Goal: Transaction & Acquisition: Purchase product/service

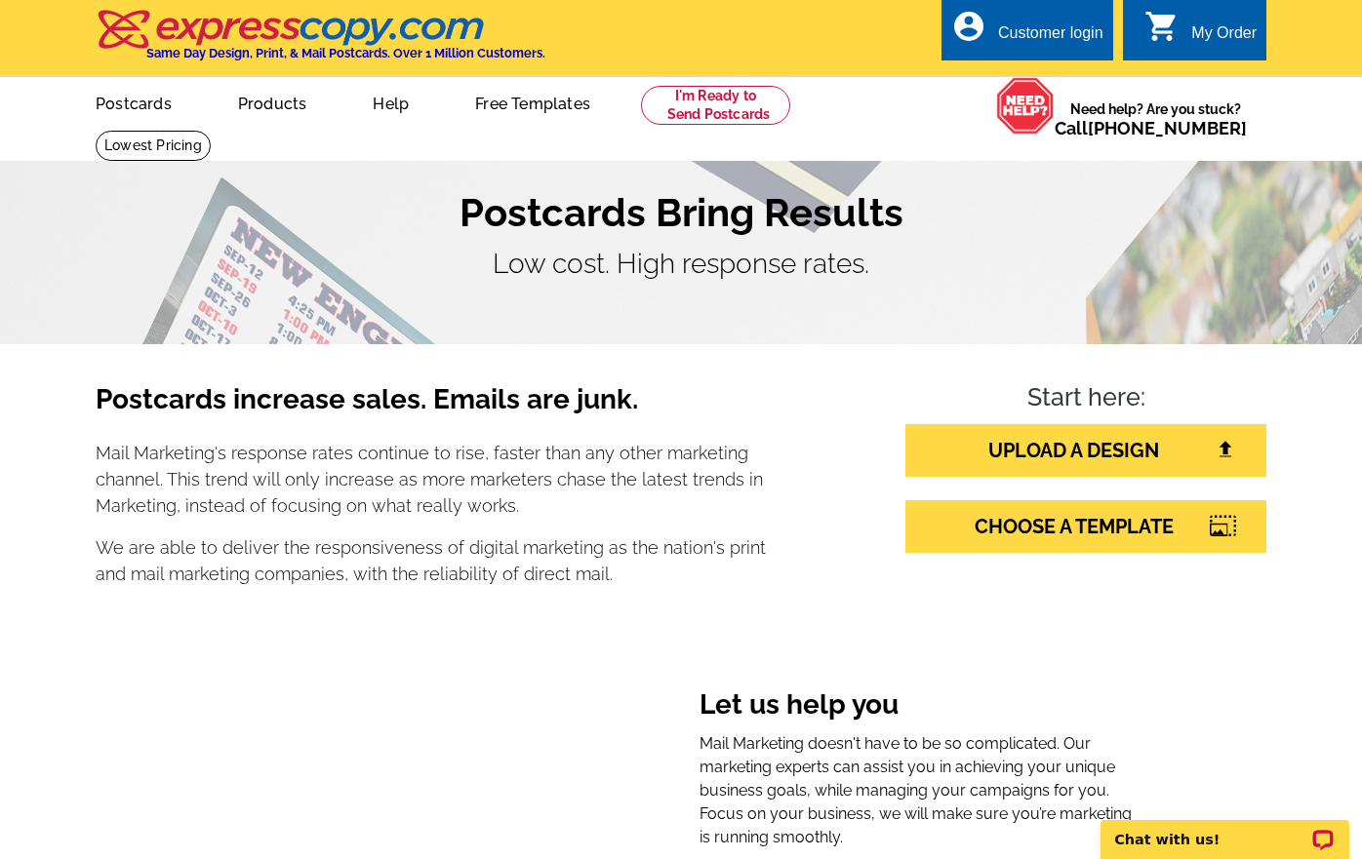
click at [750, 452] on p "Mail Marketing's response rates continue to rise, faster than any other marketi…" at bounding box center [431, 479] width 671 height 79
click at [141, 97] on link "Postcards" at bounding box center [132, 102] width 137 height 46
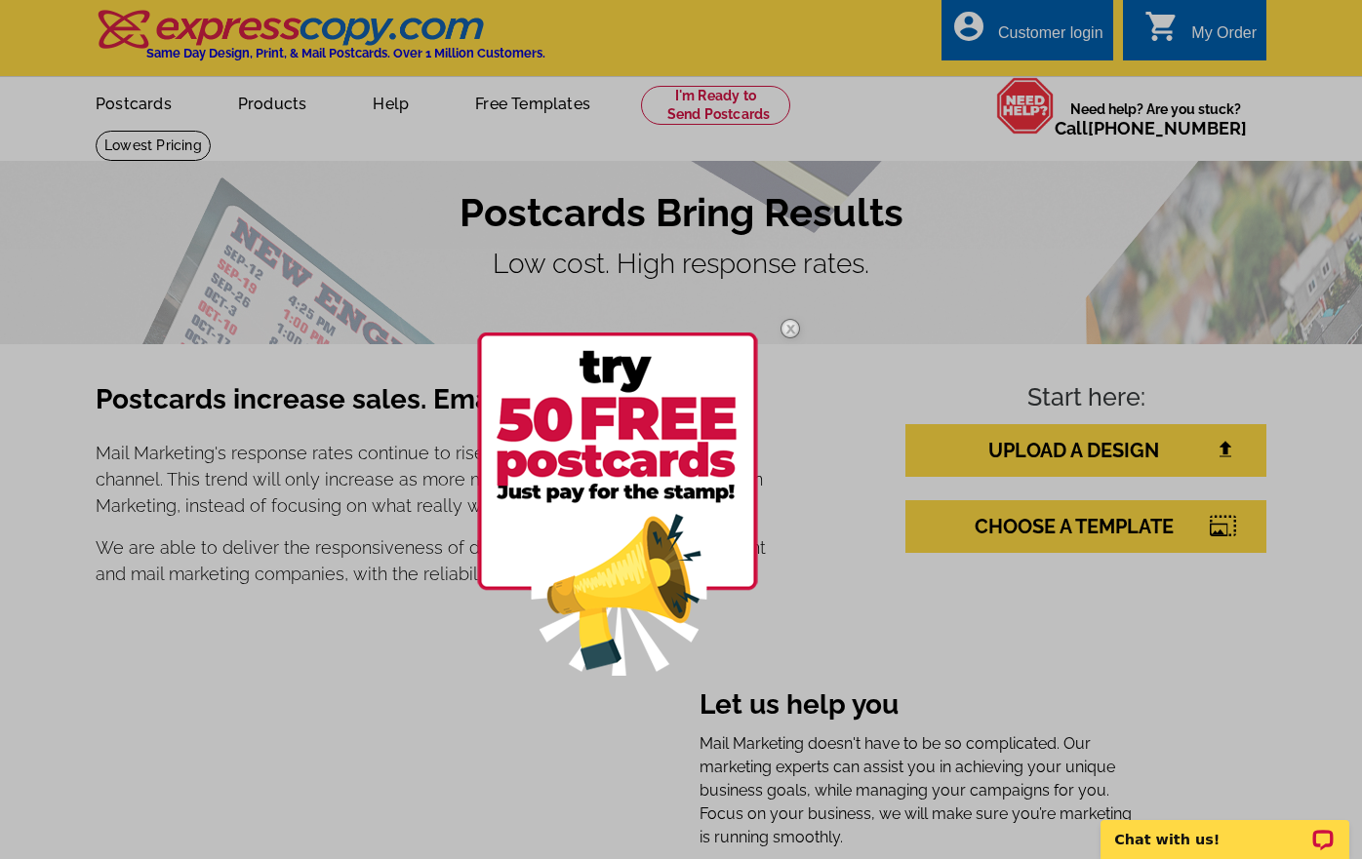
click at [790, 327] on img at bounding box center [790, 328] width 57 height 57
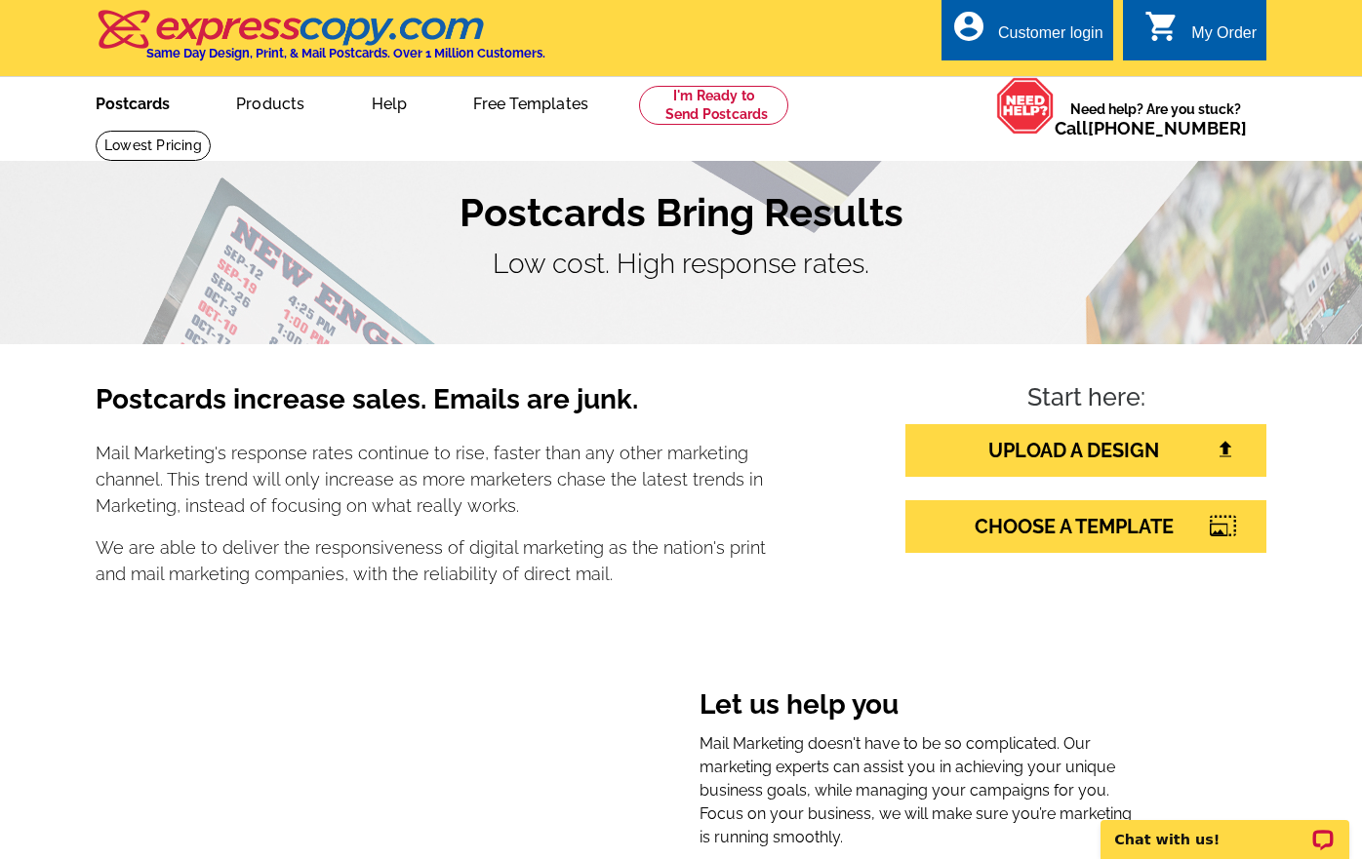
click at [157, 100] on link "Postcards" at bounding box center [132, 102] width 137 height 46
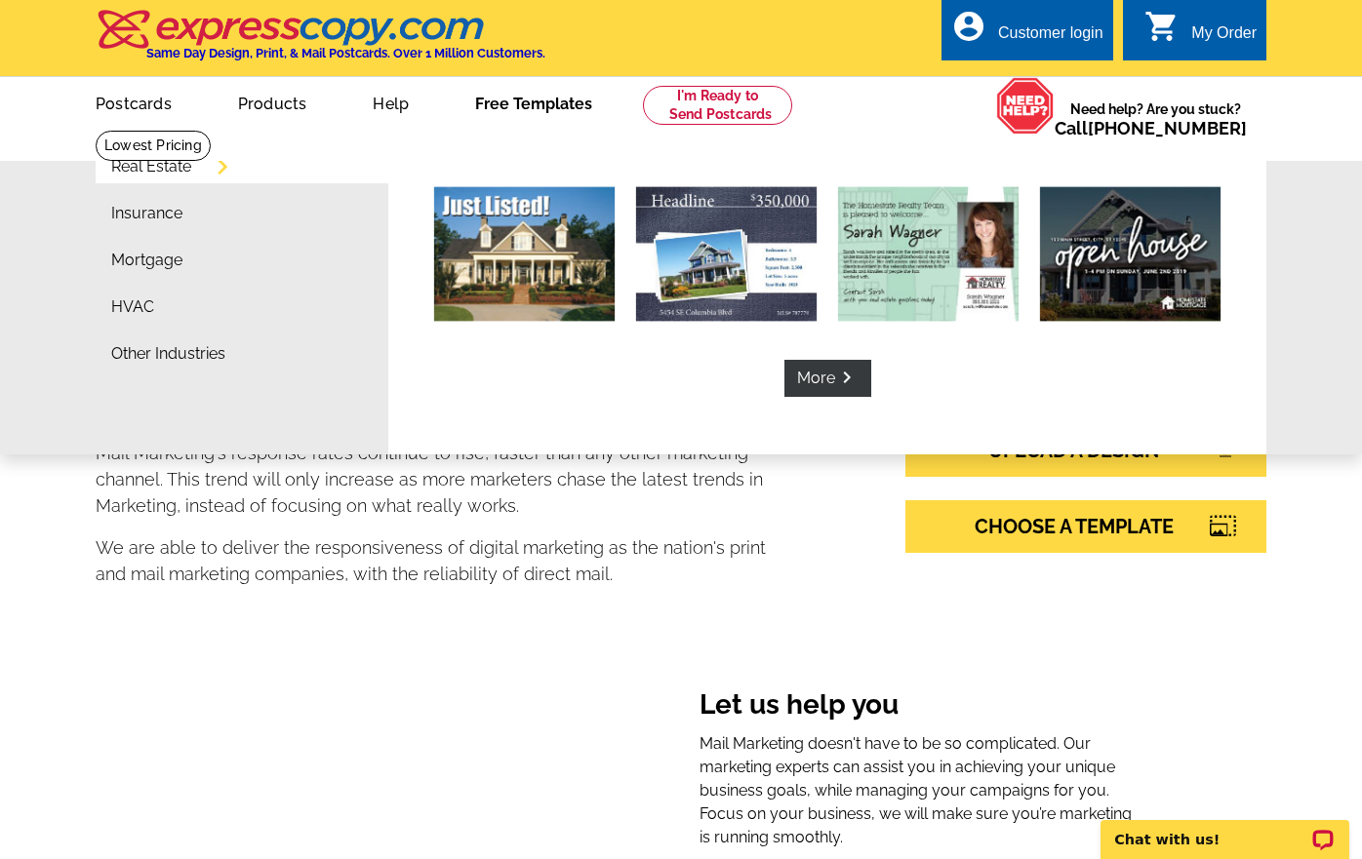
click at [537, 109] on link "Free Templates" at bounding box center [533, 102] width 179 height 46
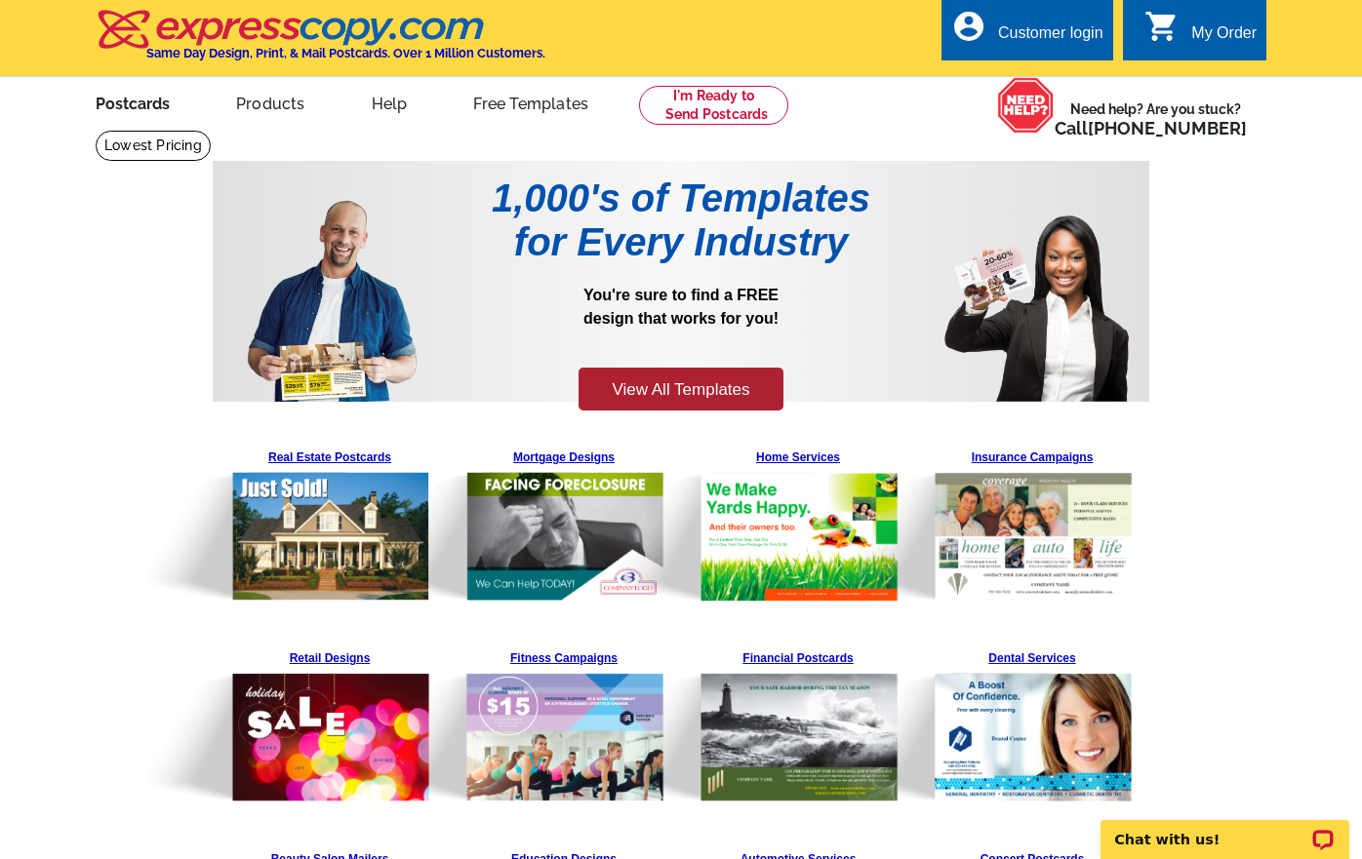
click at [128, 101] on link "Postcards" at bounding box center [132, 102] width 137 height 46
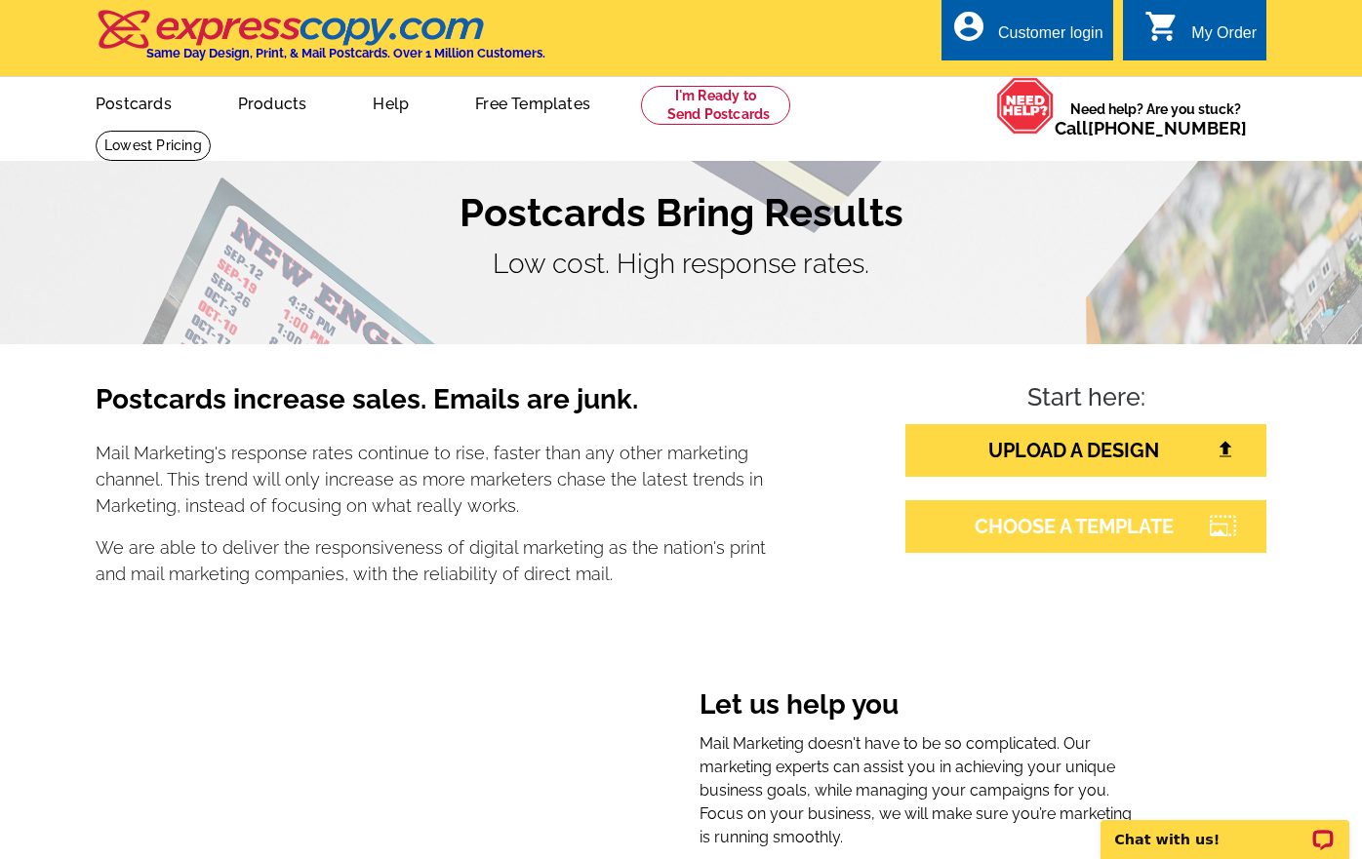
click at [1068, 526] on link "CHOOSE A TEMPLATE" at bounding box center [1085, 526] width 361 height 53
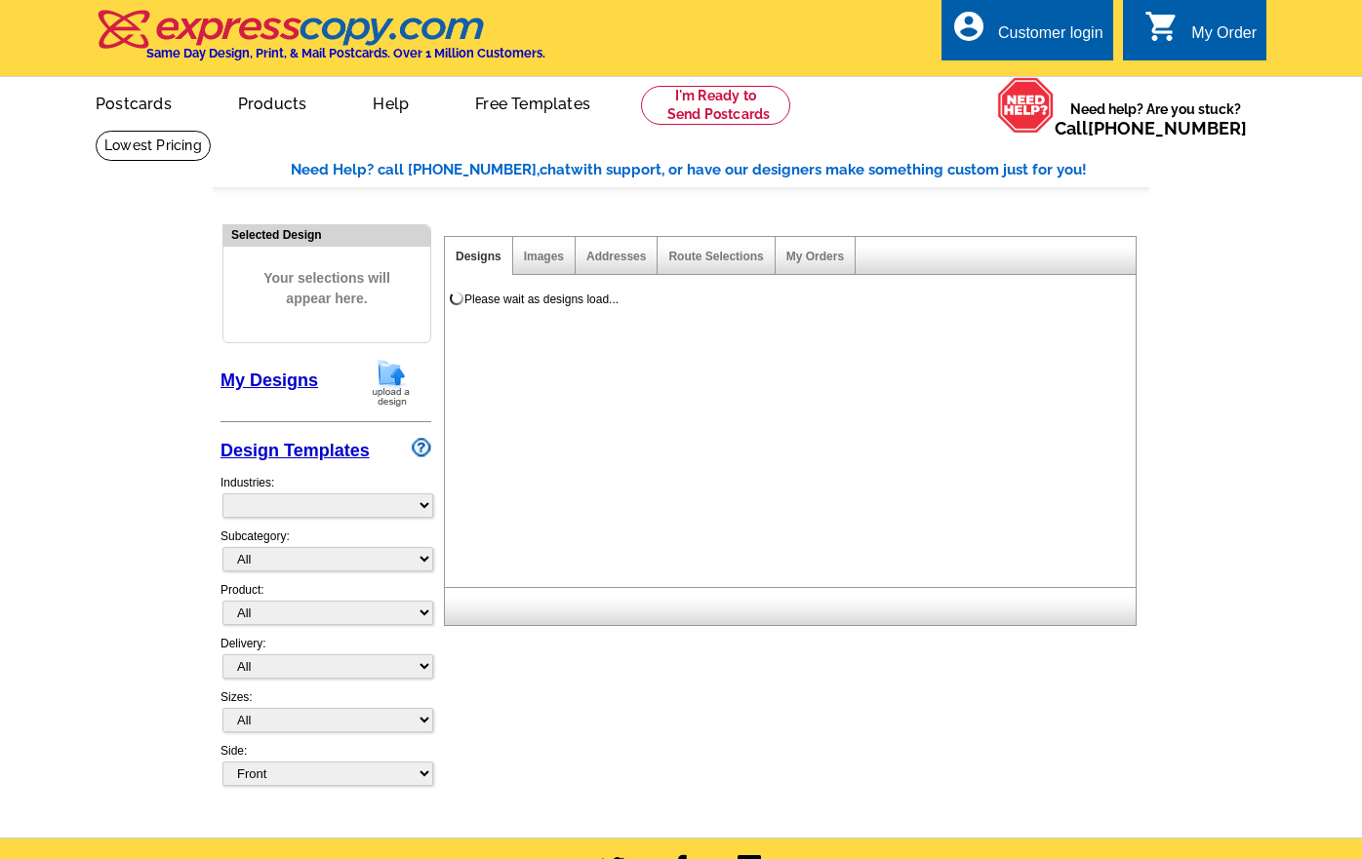
select select "785"
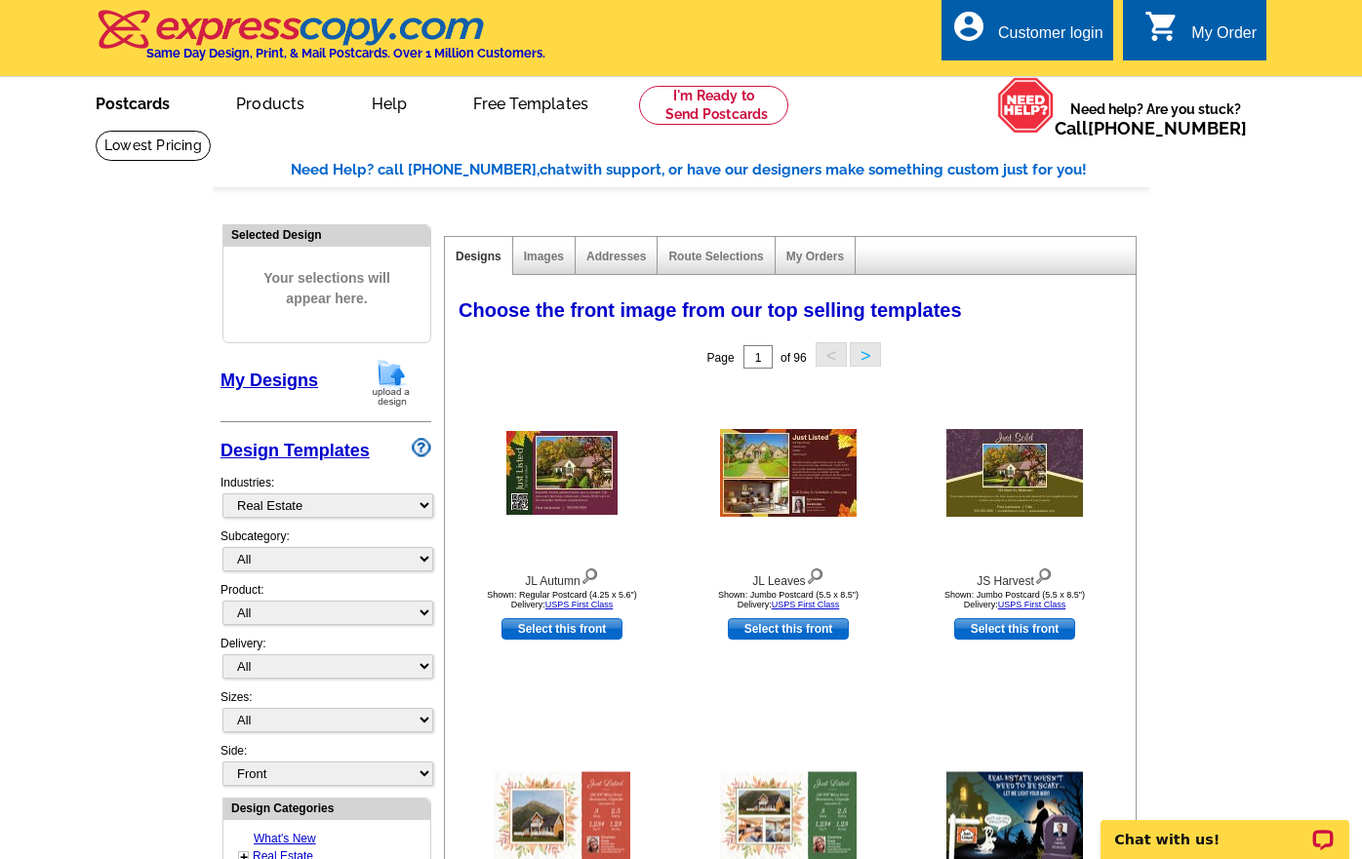
click at [136, 101] on link "Postcards" at bounding box center [132, 102] width 137 height 46
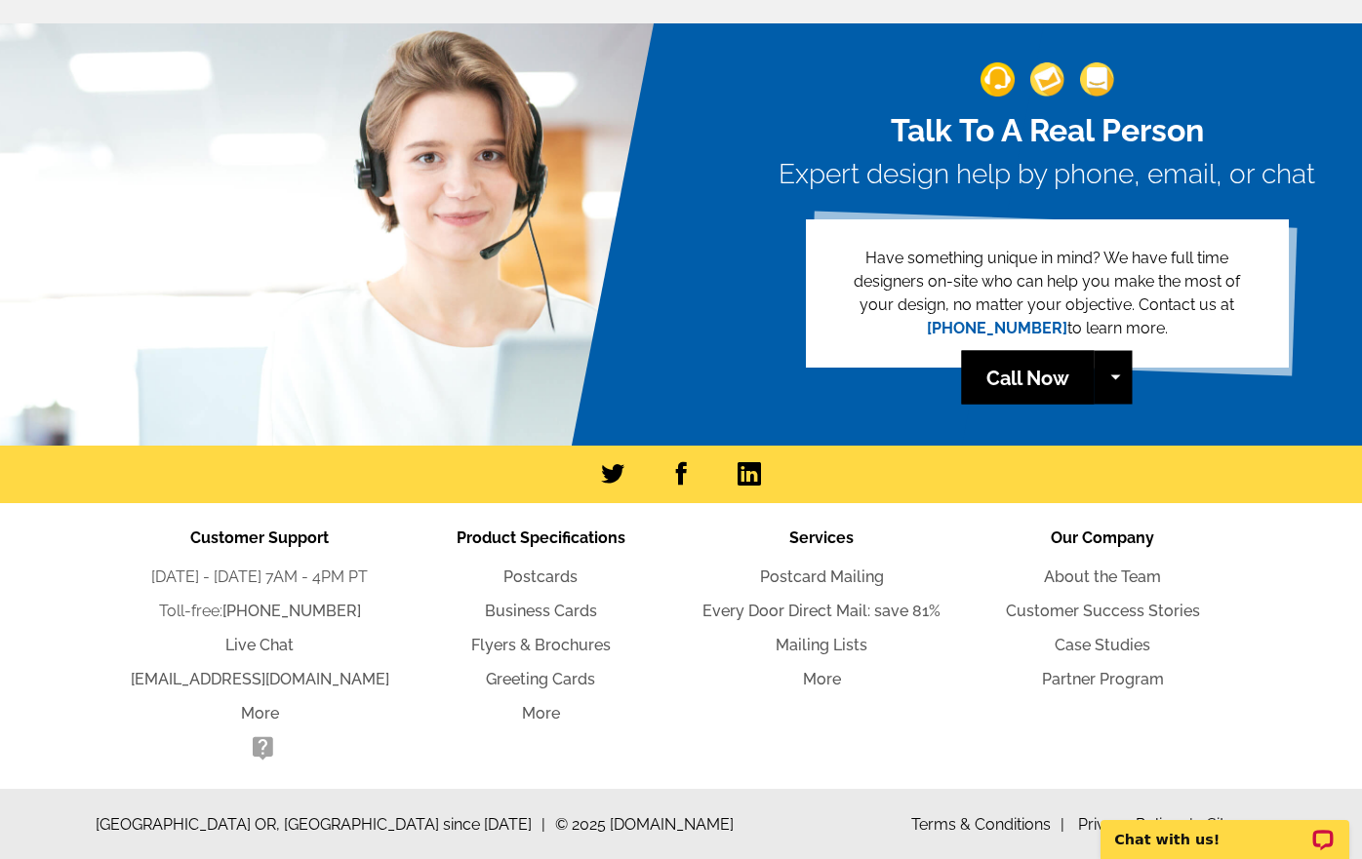
scroll to position [4262, 0]
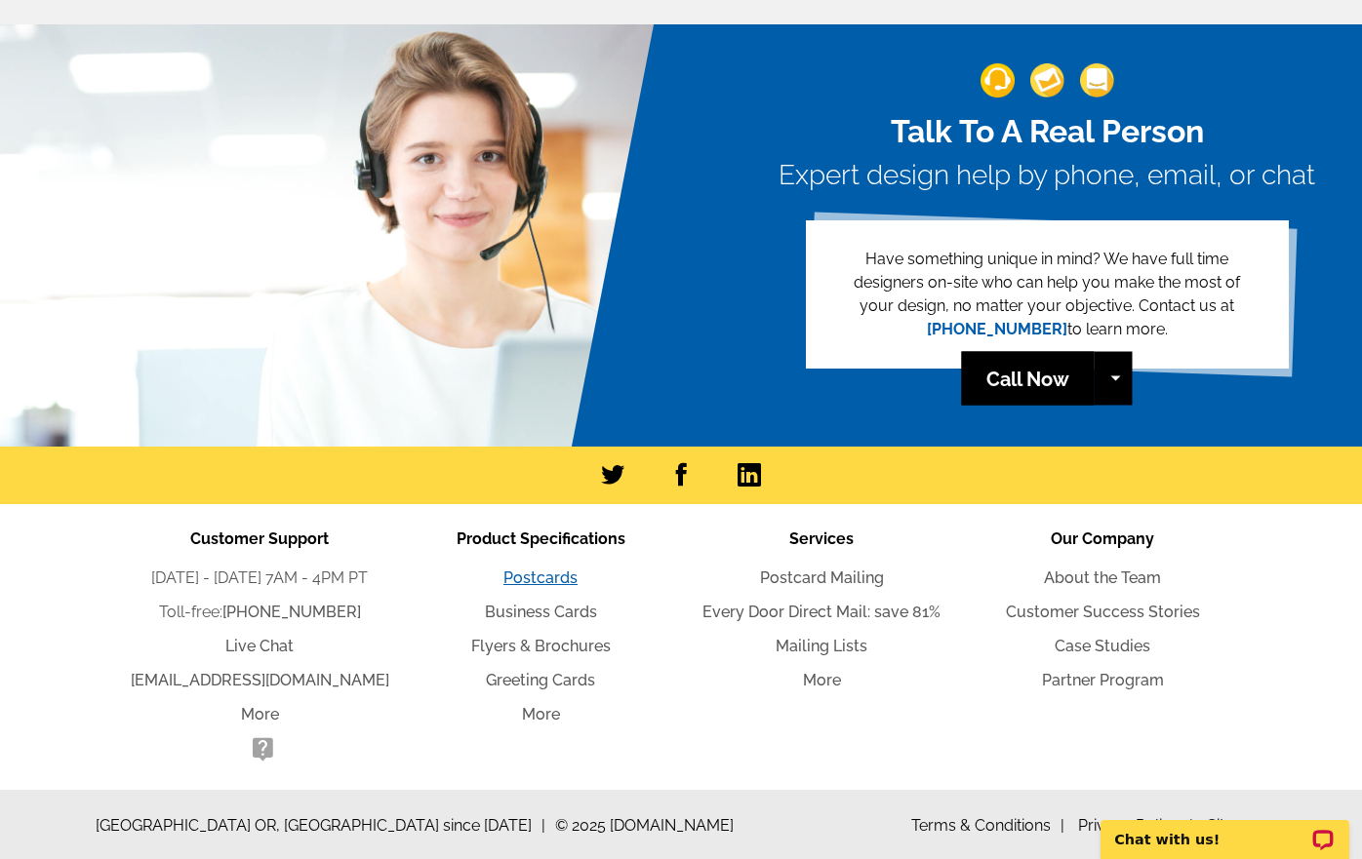
click at [552, 573] on link "Postcards" at bounding box center [540, 578] width 74 height 19
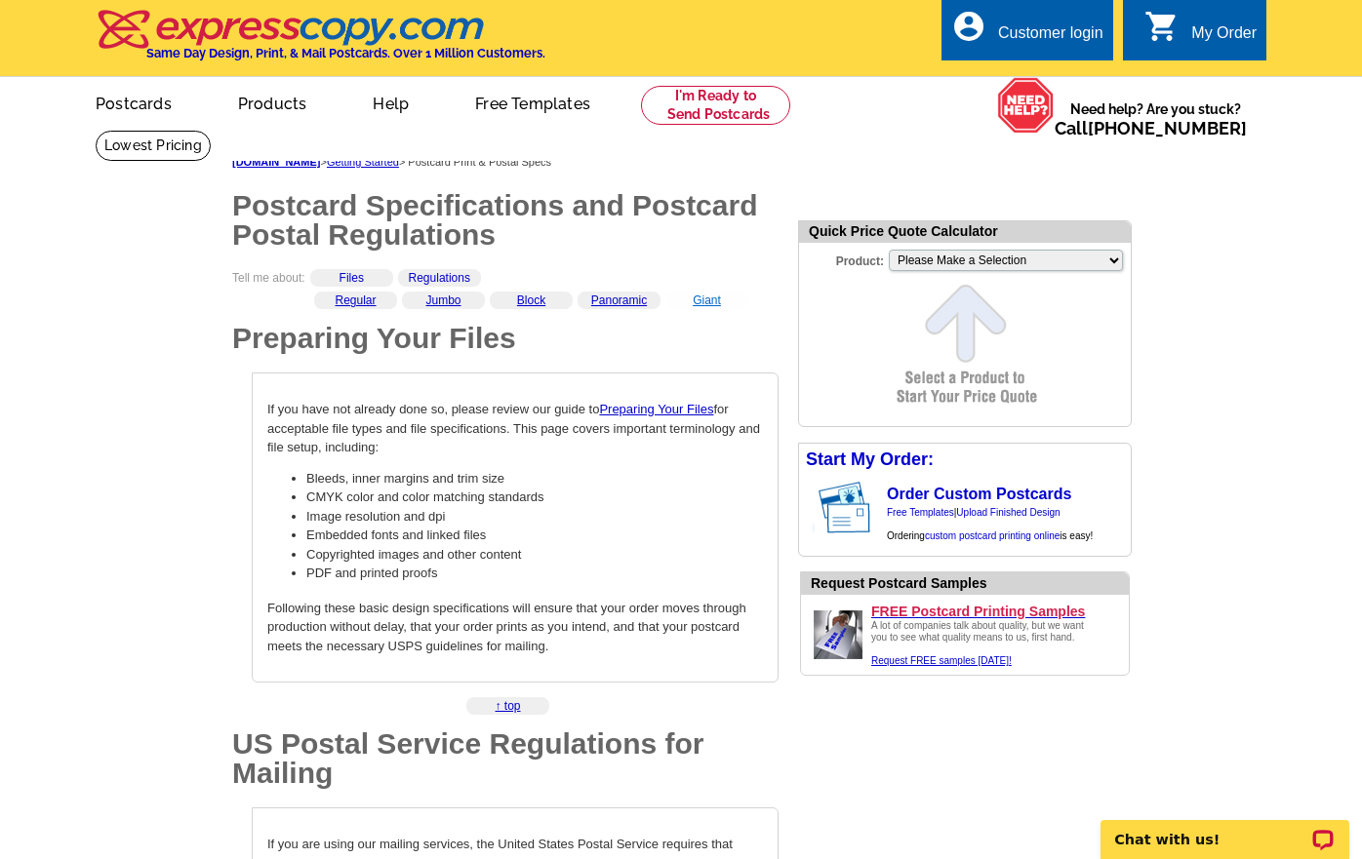
click at [705, 303] on link "Giant" at bounding box center [707, 301] width 28 height 14
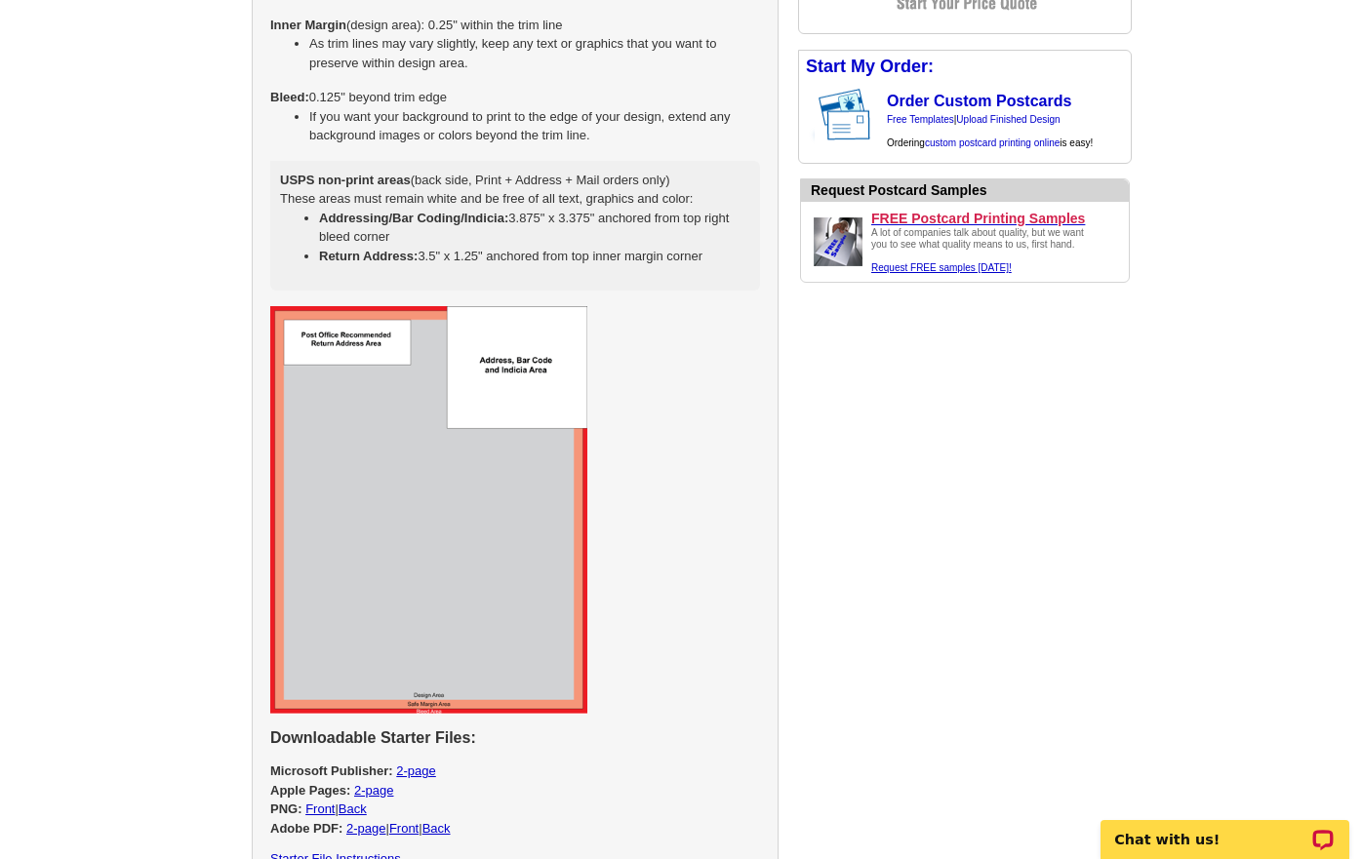
scroll to position [4904, 0]
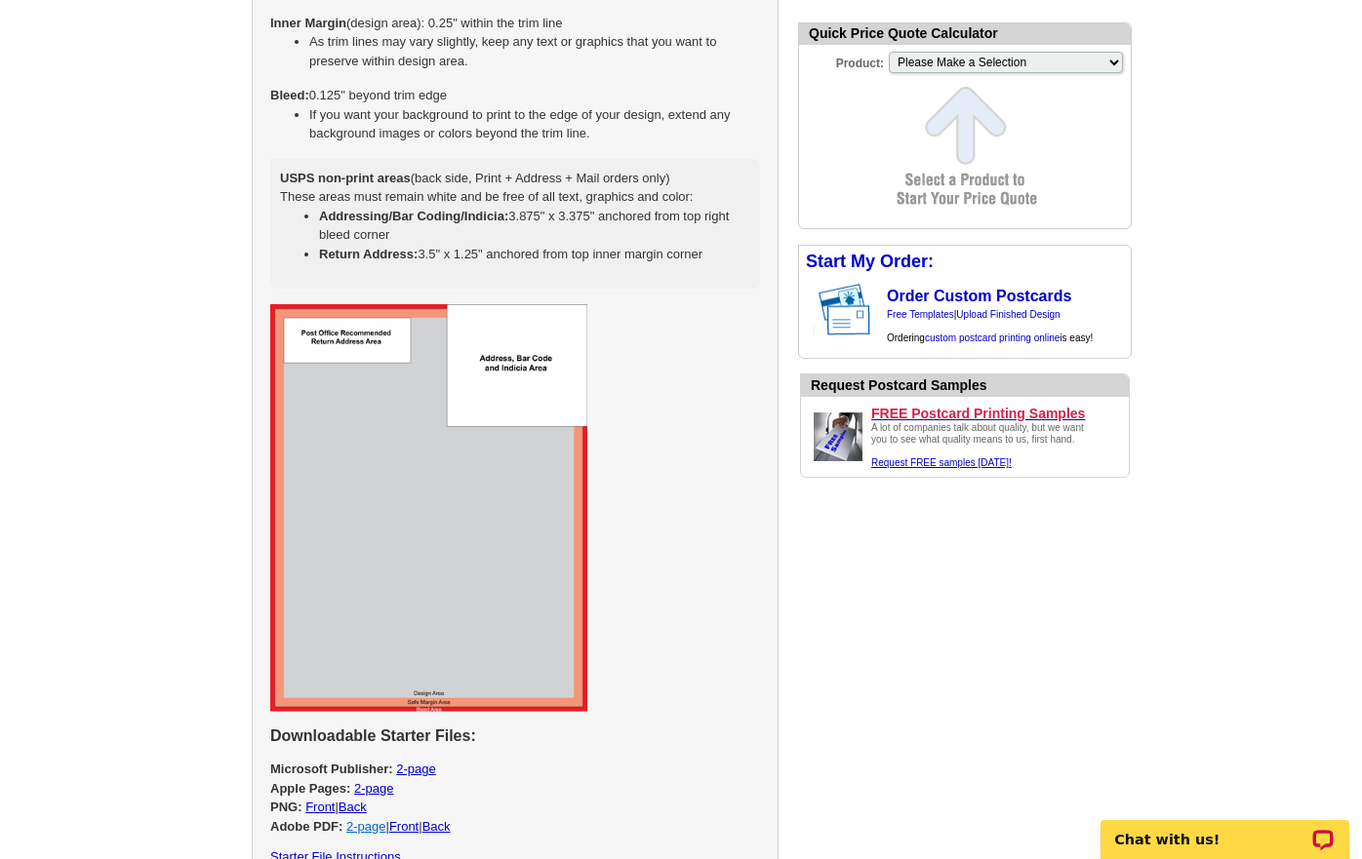
click at [374, 819] on link "2-page" at bounding box center [365, 826] width 39 height 15
select select "9"
